Goal: Information Seeking & Learning: Learn about a topic

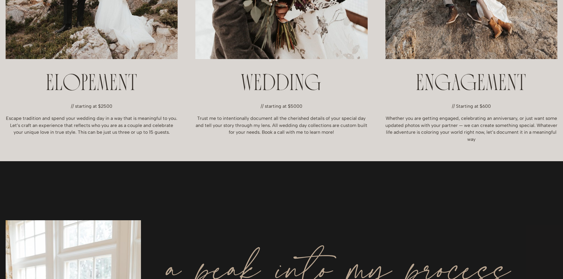
scroll to position [266, 0]
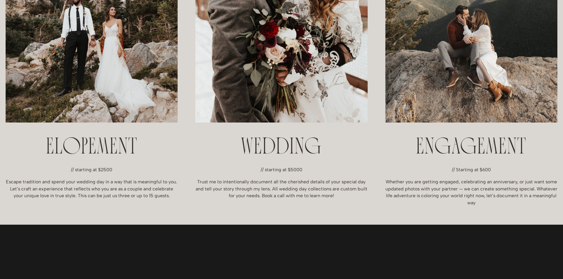
click at [162, 198] on p "Escape tradition and spend your wedding day in a way that is meaningful to you.…" at bounding box center [92, 189] width 172 height 21
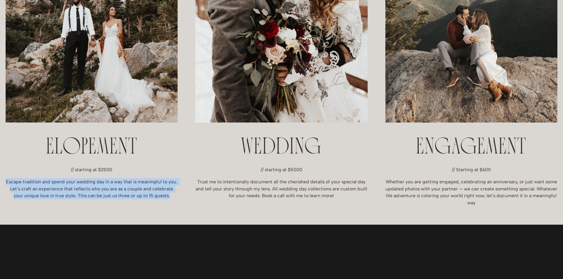
click at [162, 198] on p "Escape tradition and spend your wedding day in a way that is meaningful to you.…" at bounding box center [92, 189] width 172 height 21
click at [113, 217] on div "ELOPEMENT // starting at $2500 Escape tradition and spend your wedding day in a…" at bounding box center [281, 35] width 563 height 379
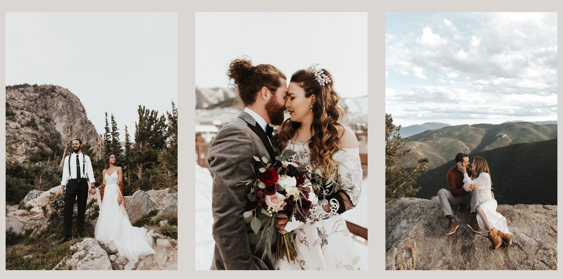
scroll to position [0, 0]
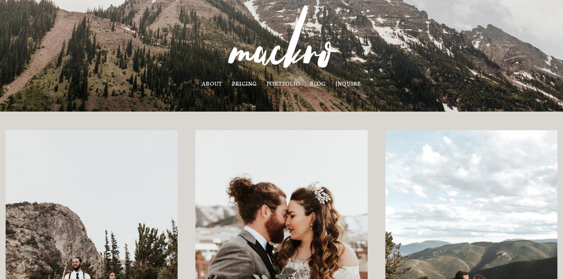
click at [254, 81] on link "pricing" at bounding box center [244, 83] width 25 height 5
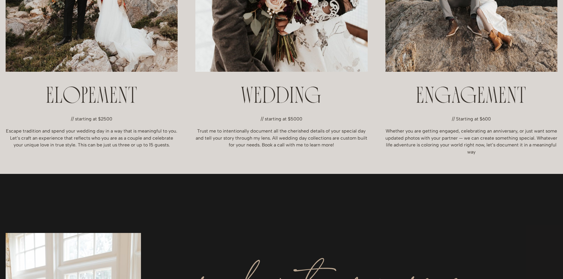
scroll to position [325, 0]
